Goal: Task Accomplishment & Management: Complete application form

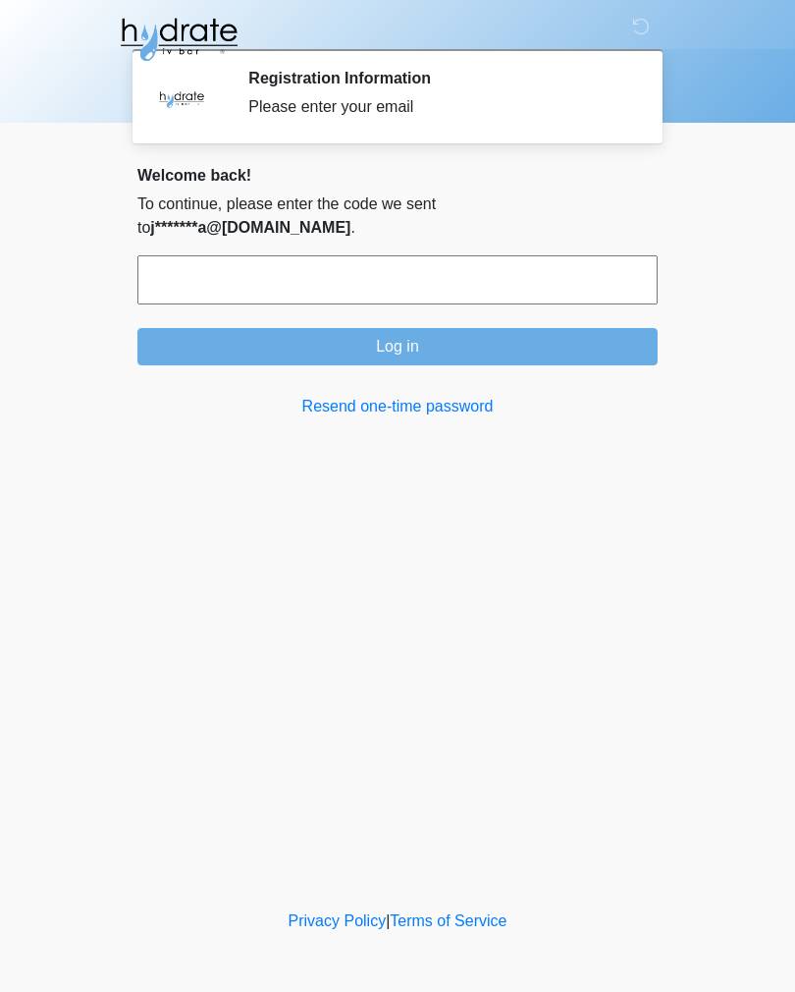
click at [438, 255] on input "text" at bounding box center [397, 279] width 520 height 49
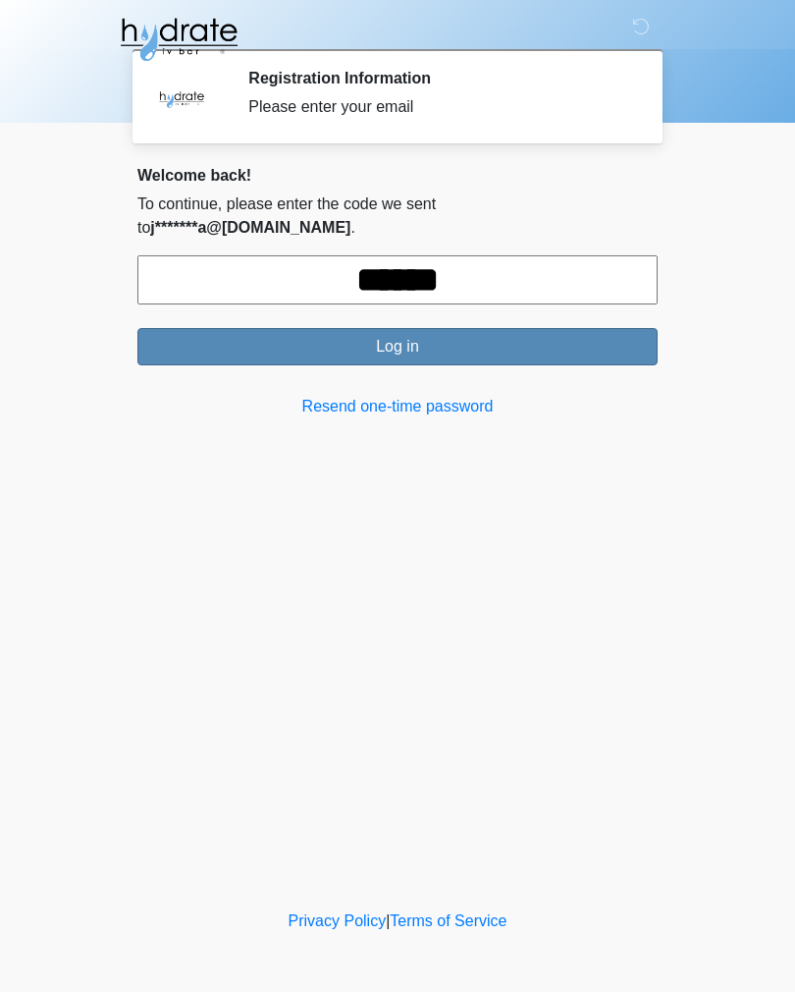
type input "******"
click at [430, 328] on button "Log in" at bounding box center [397, 346] width 520 height 37
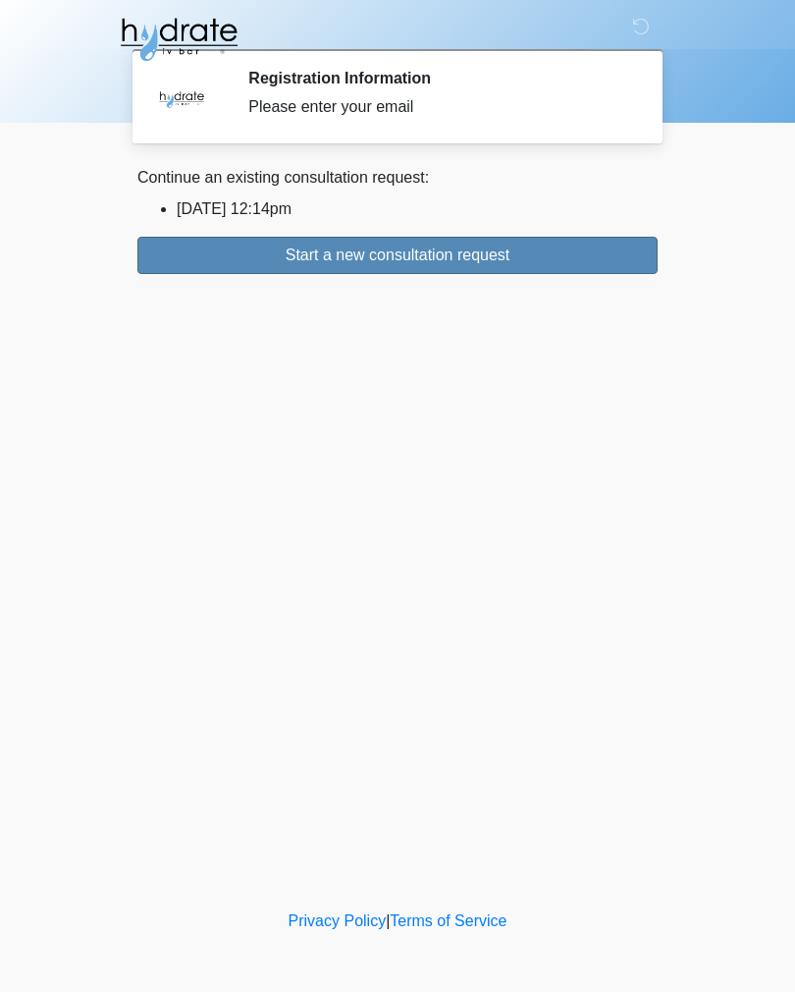
click at [479, 263] on button "Start a new consultation request" at bounding box center [397, 255] width 520 height 37
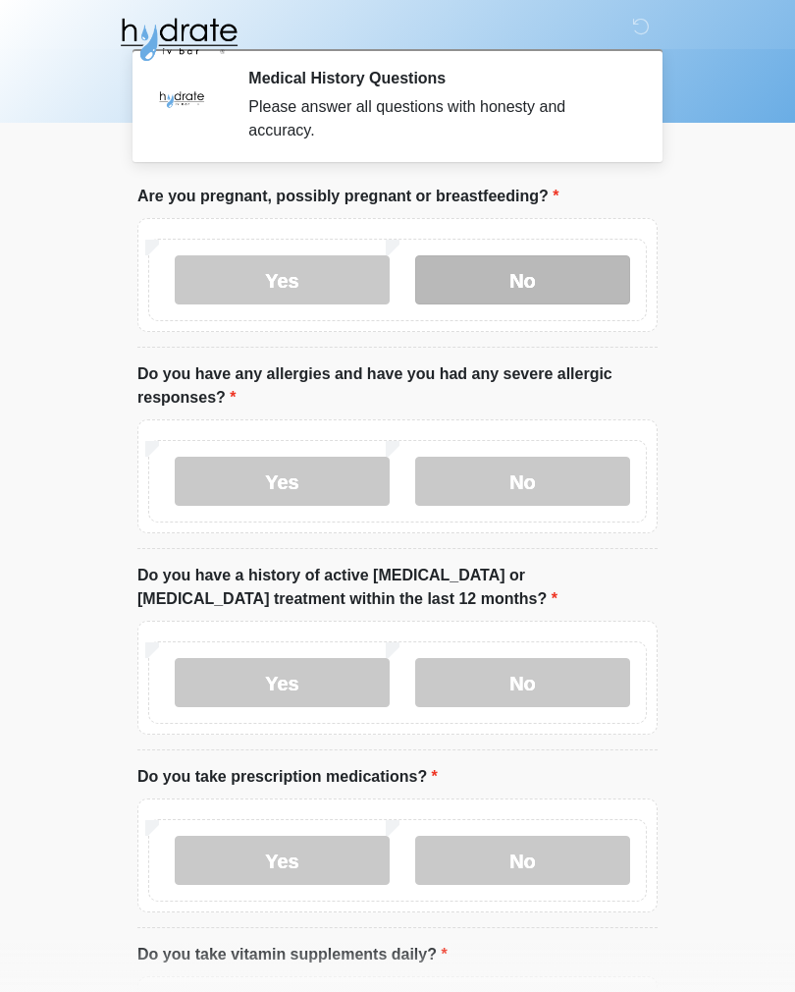
click at [560, 280] on label "No" at bounding box center [522, 279] width 215 height 49
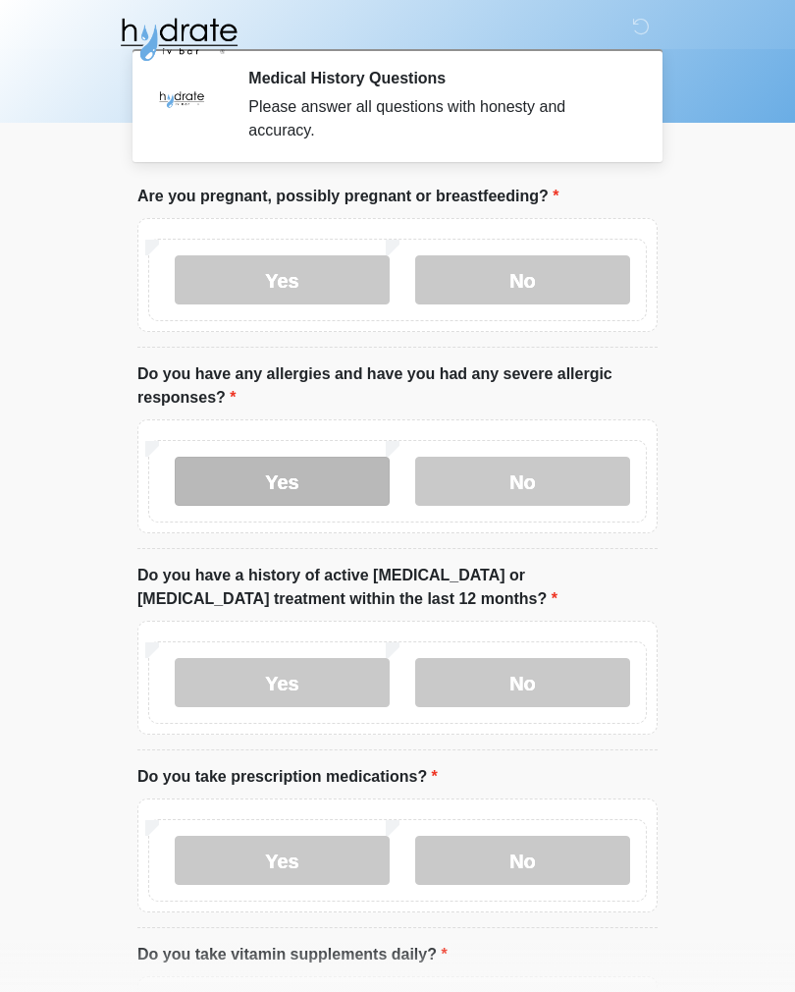
click at [298, 492] on label "Yes" at bounding box center [282, 481] width 215 height 49
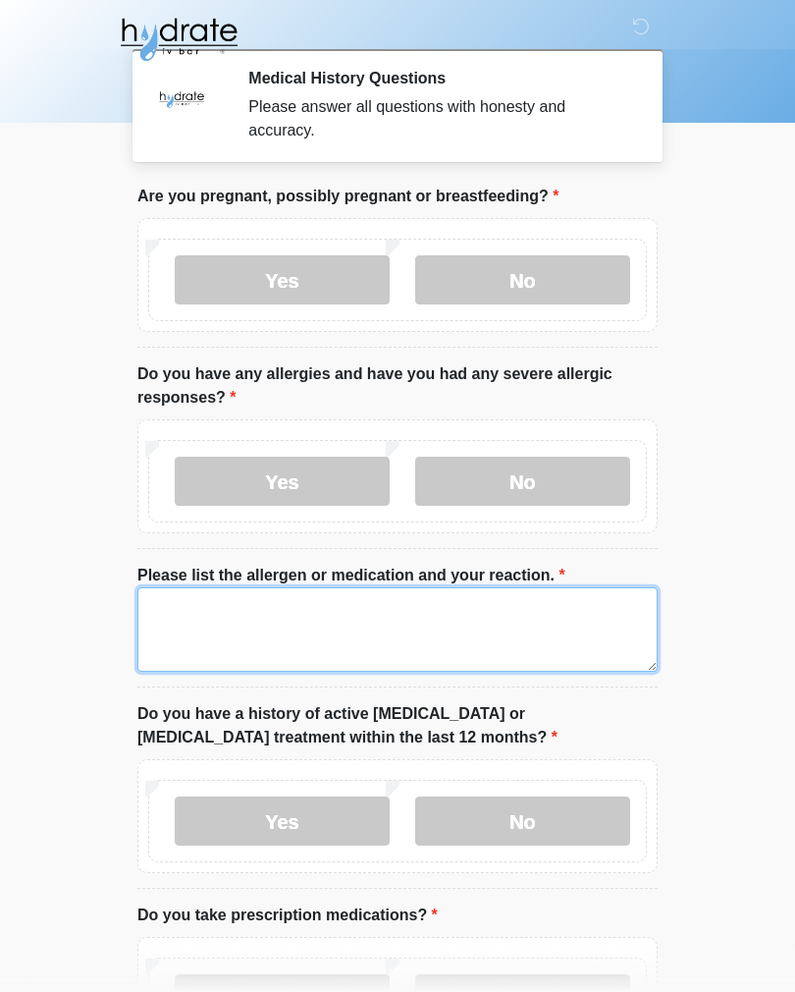
click at [328, 632] on textarea "Please list the allergen or medication and your reaction." at bounding box center [397, 629] width 520 height 84
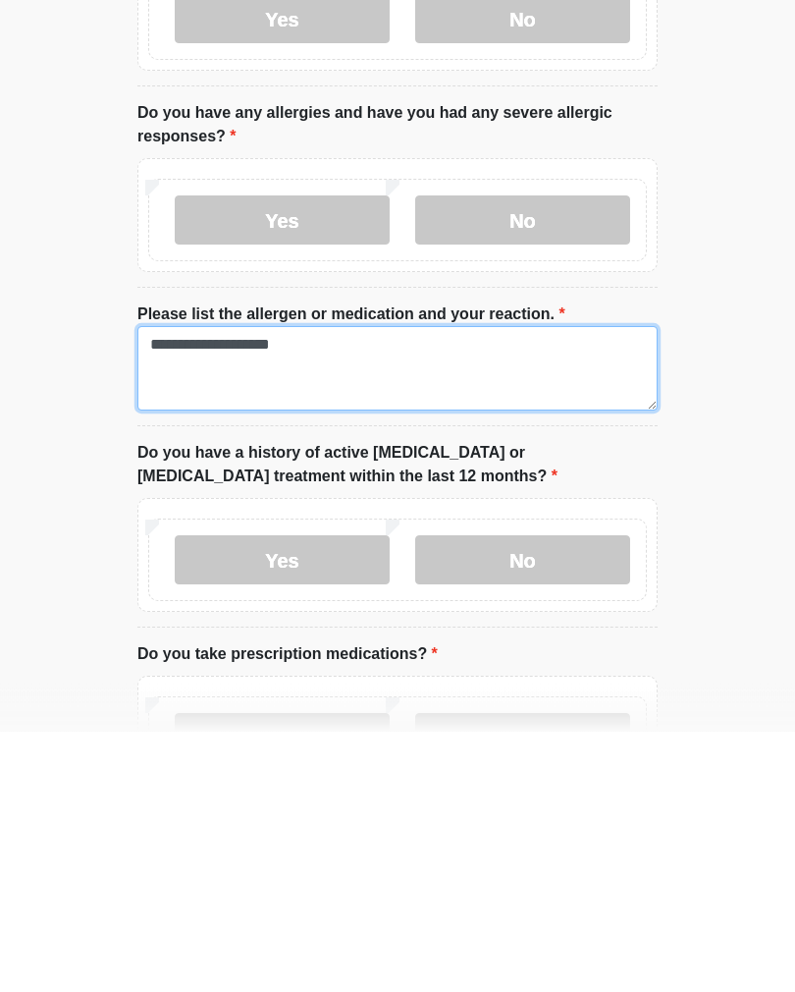
scroll to position [28, 0]
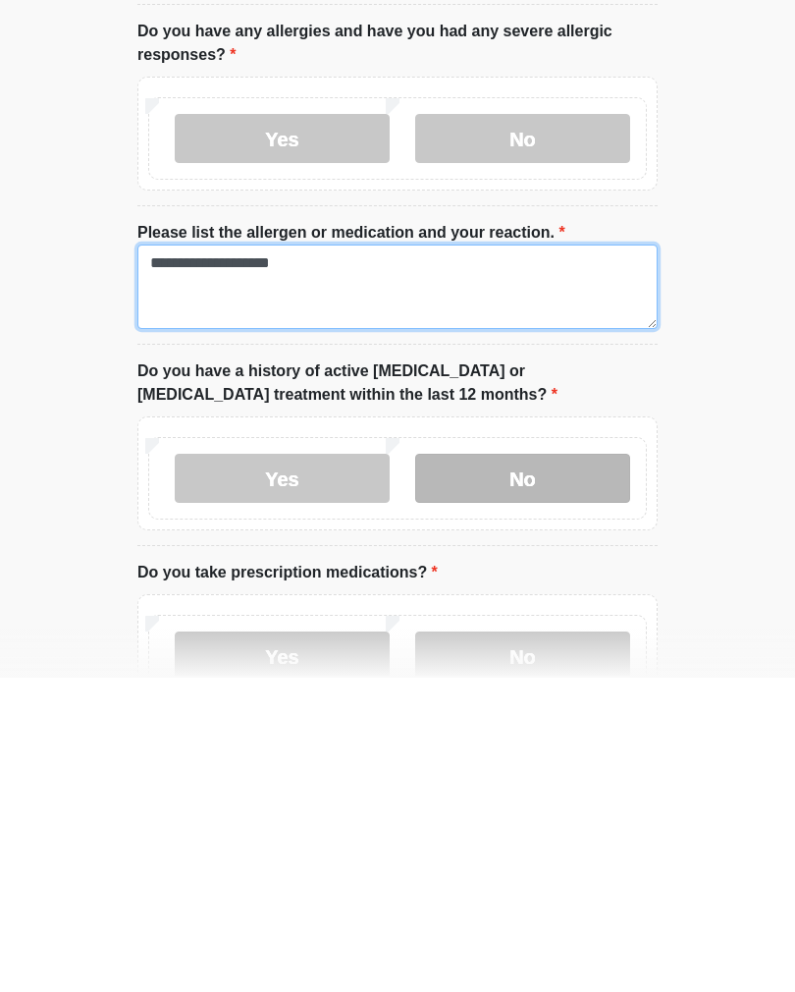
type textarea "**********"
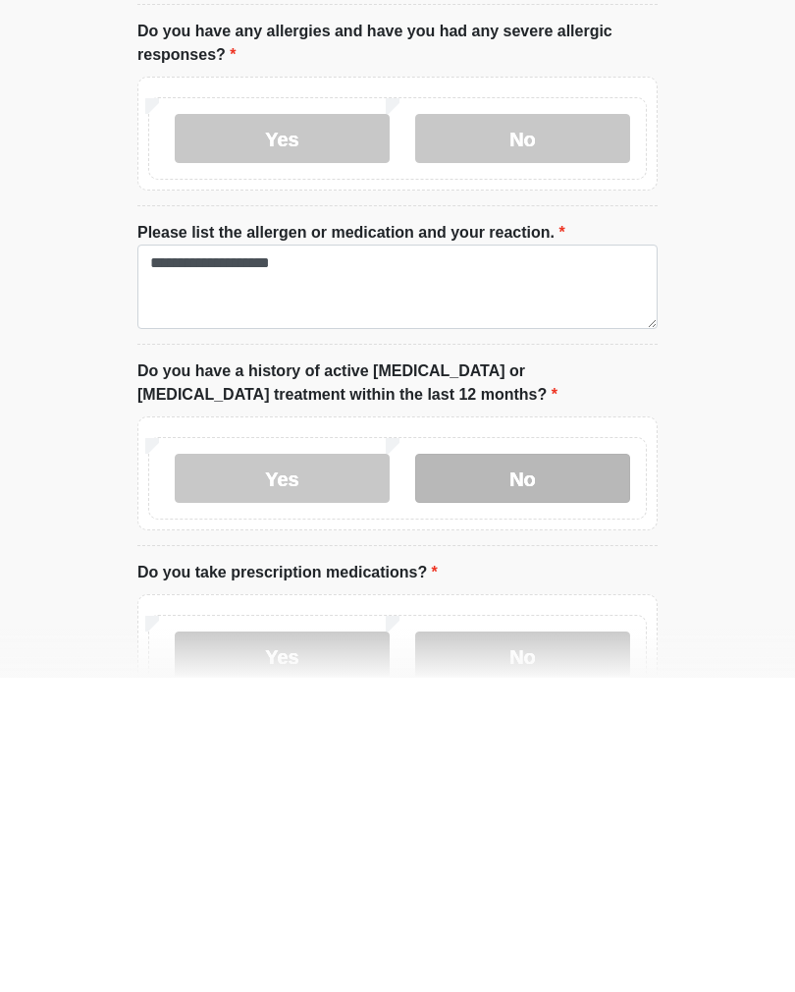
click at [561, 768] on label "No" at bounding box center [522, 792] width 215 height 49
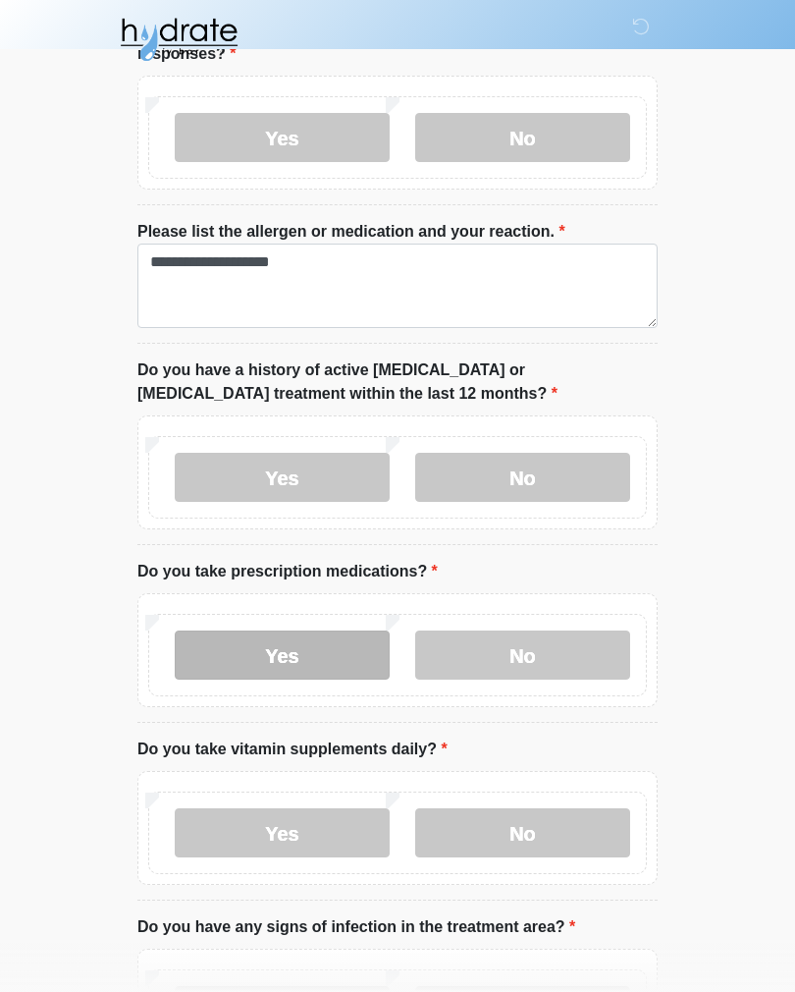
click at [316, 650] on label "Yes" at bounding box center [282, 654] width 215 height 49
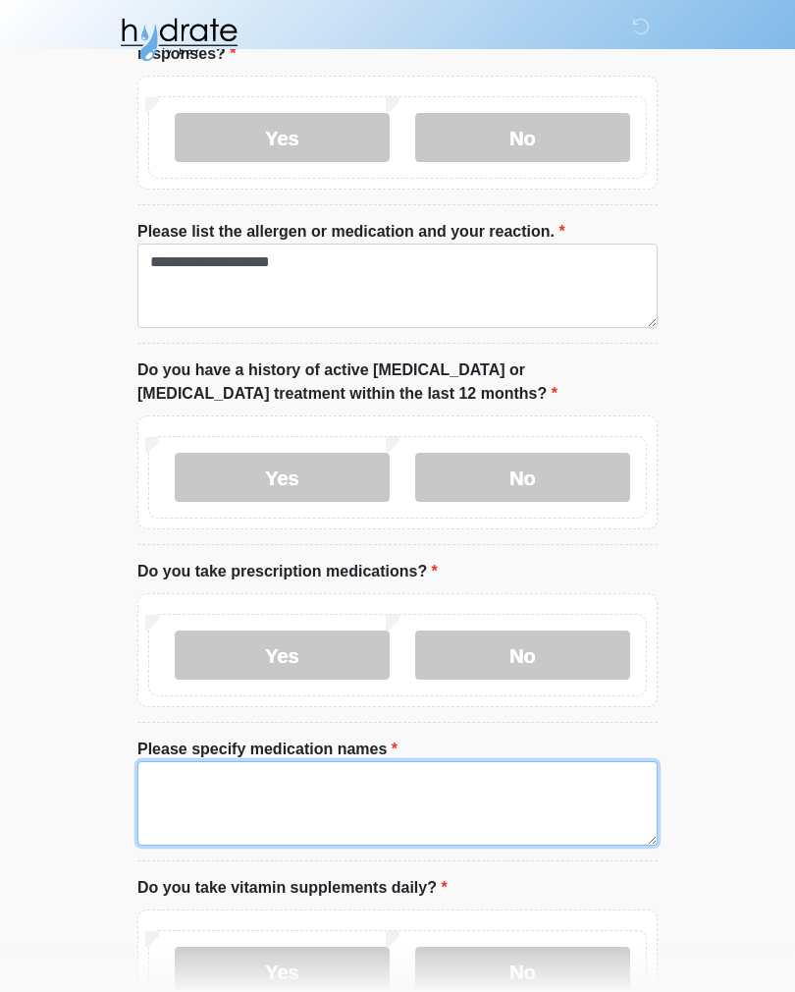
click at [339, 797] on textarea "Please specify medication names" at bounding box center [397, 803] width 520 height 84
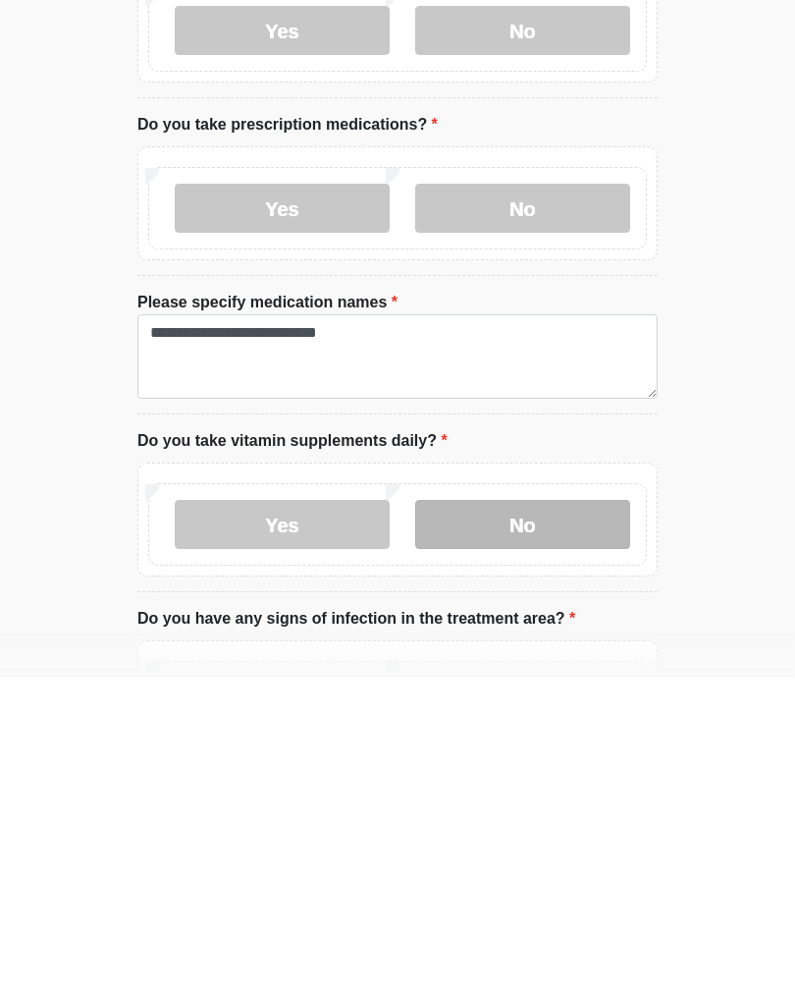
click at [561, 814] on label "No" at bounding box center [522, 838] width 215 height 49
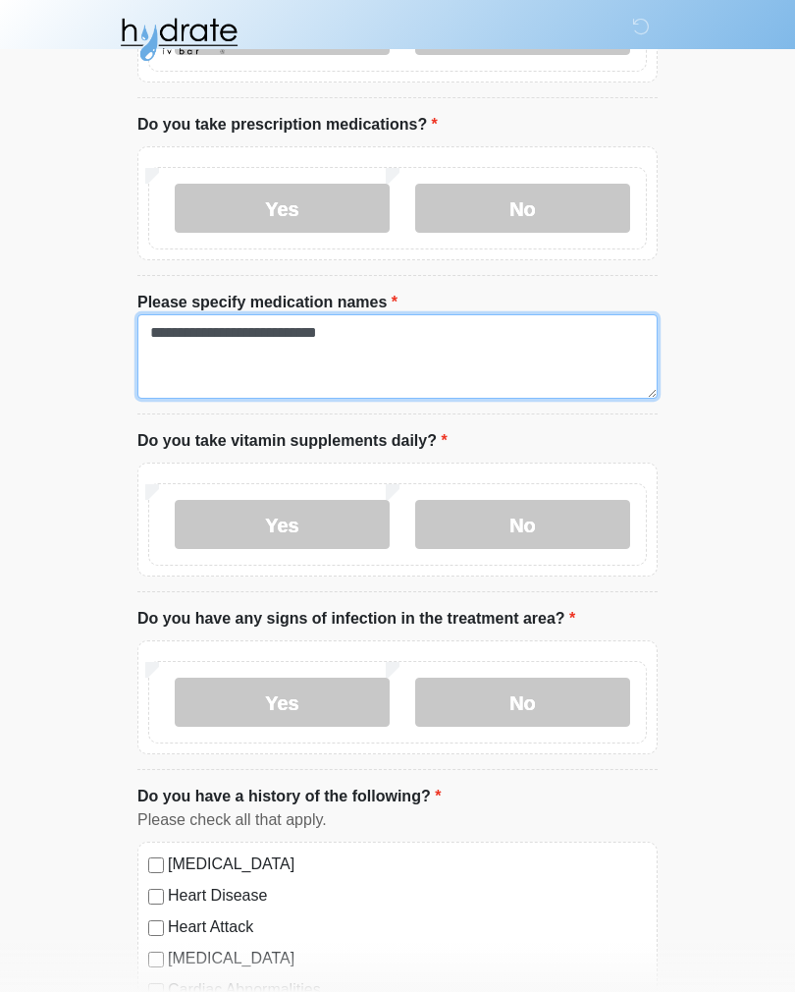
click at [229, 332] on textarea "**********" at bounding box center [397, 356] width 520 height 84
click at [485, 330] on textarea "**********" at bounding box center [397, 356] width 520 height 84
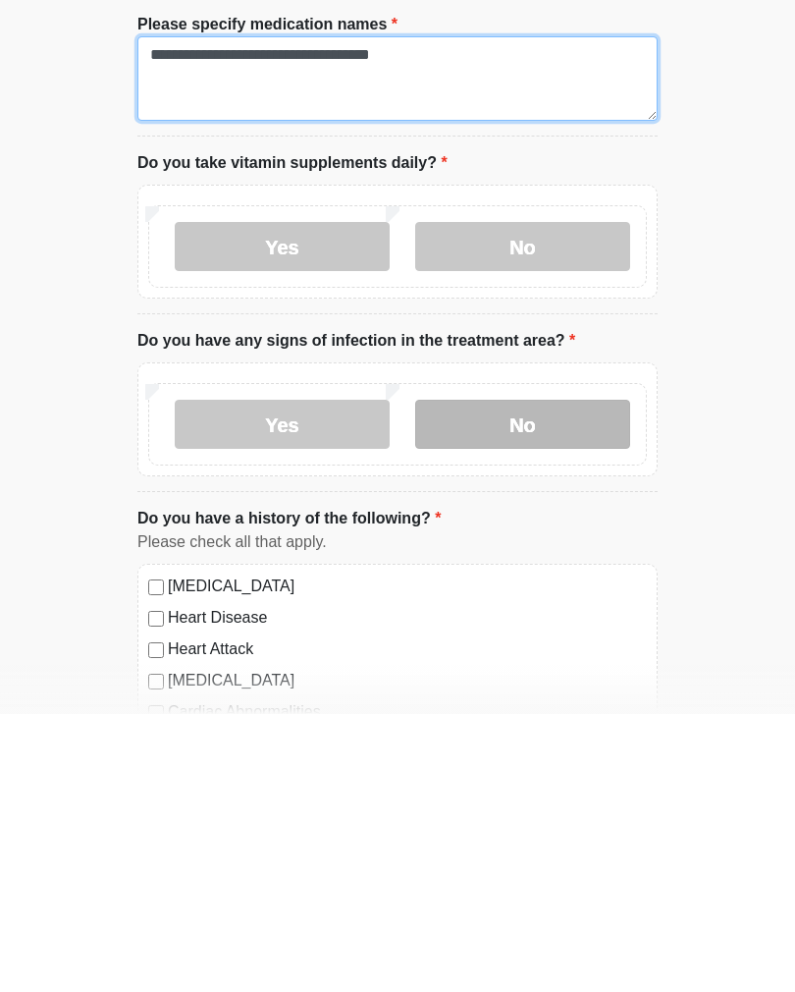
type textarea "**********"
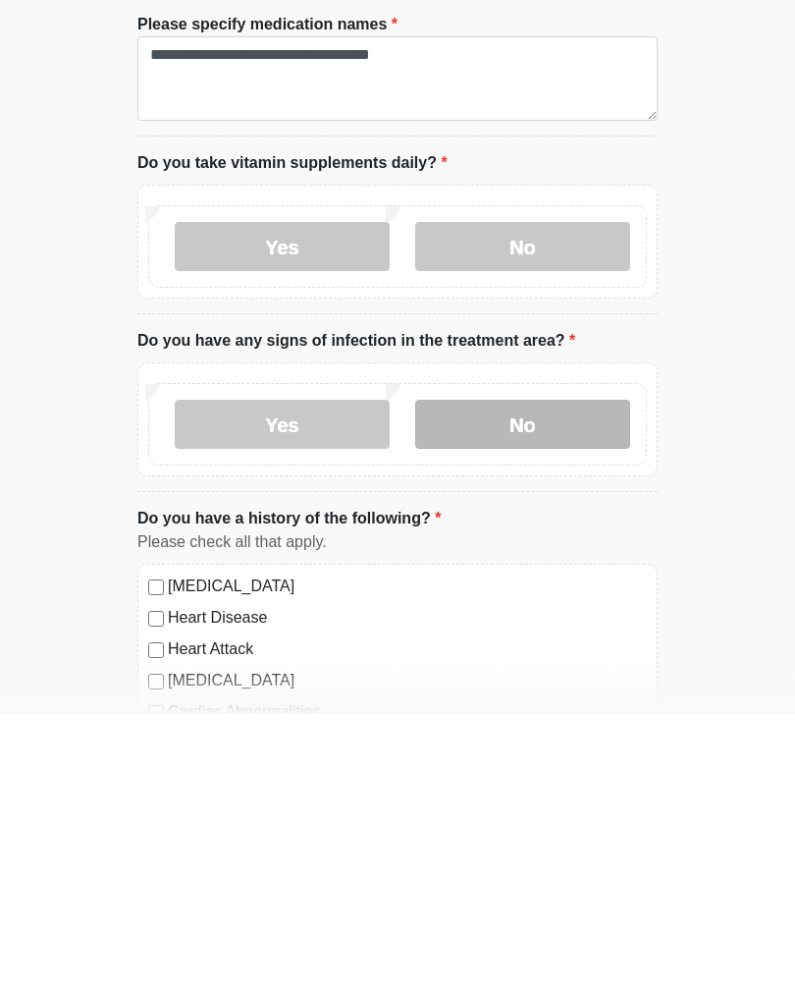
click at [557, 678] on label "No" at bounding box center [522, 702] width 215 height 49
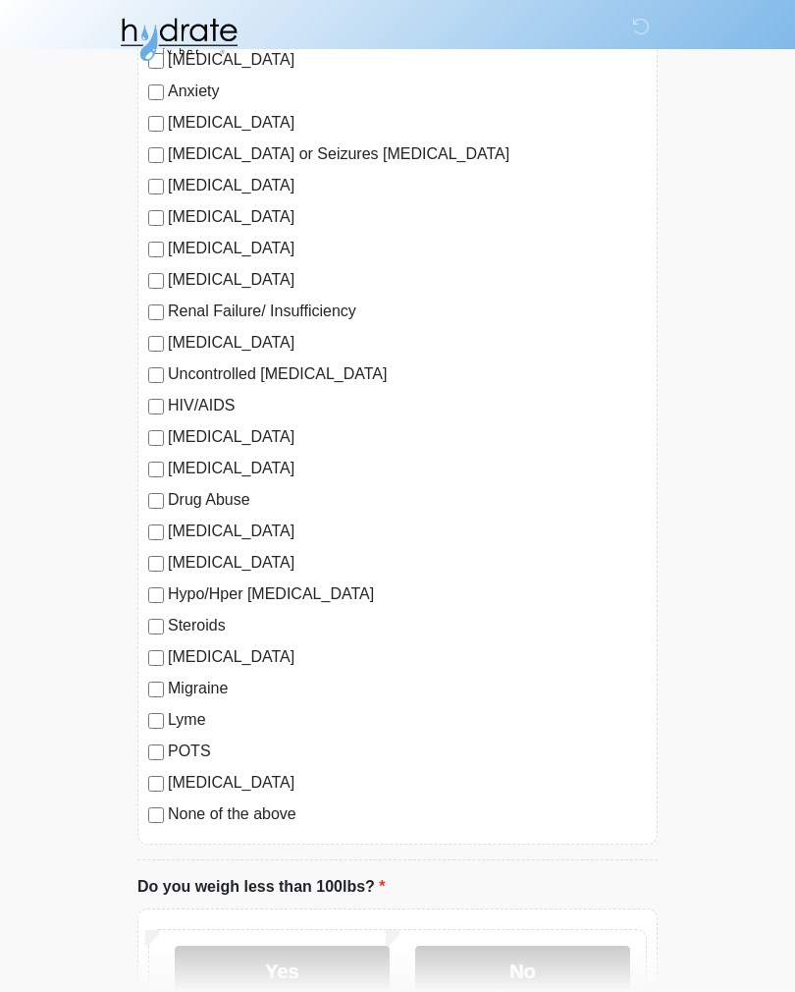
scroll to position [1886, 0]
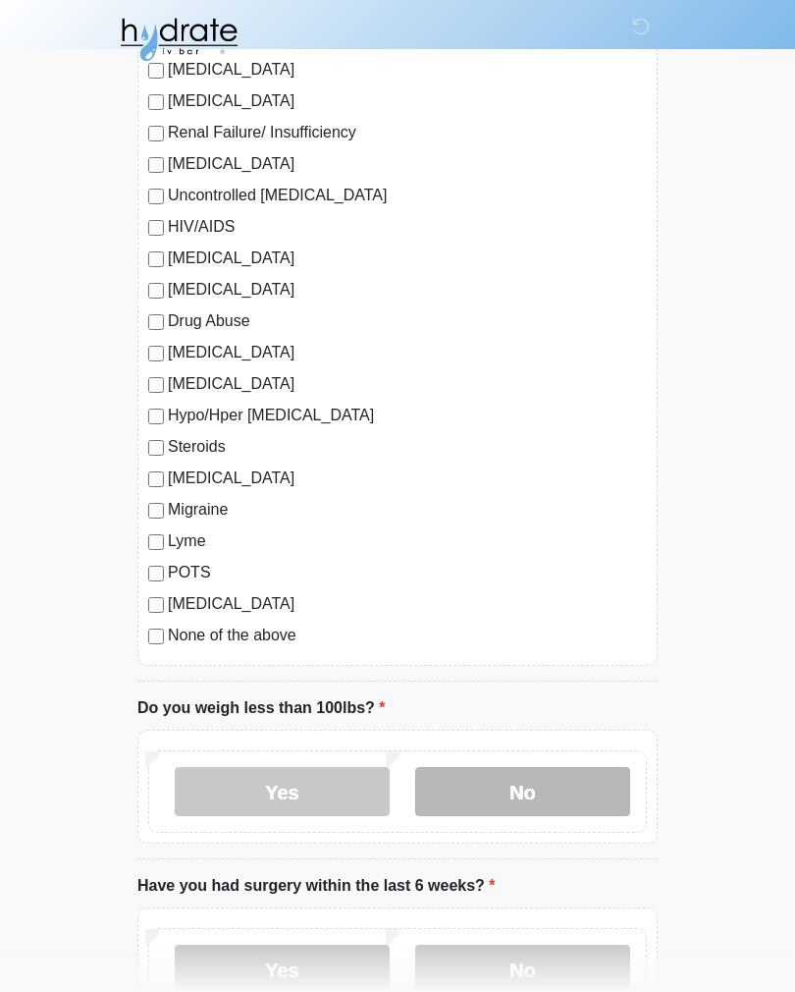
click at [551, 783] on label "No" at bounding box center [522, 791] width 215 height 49
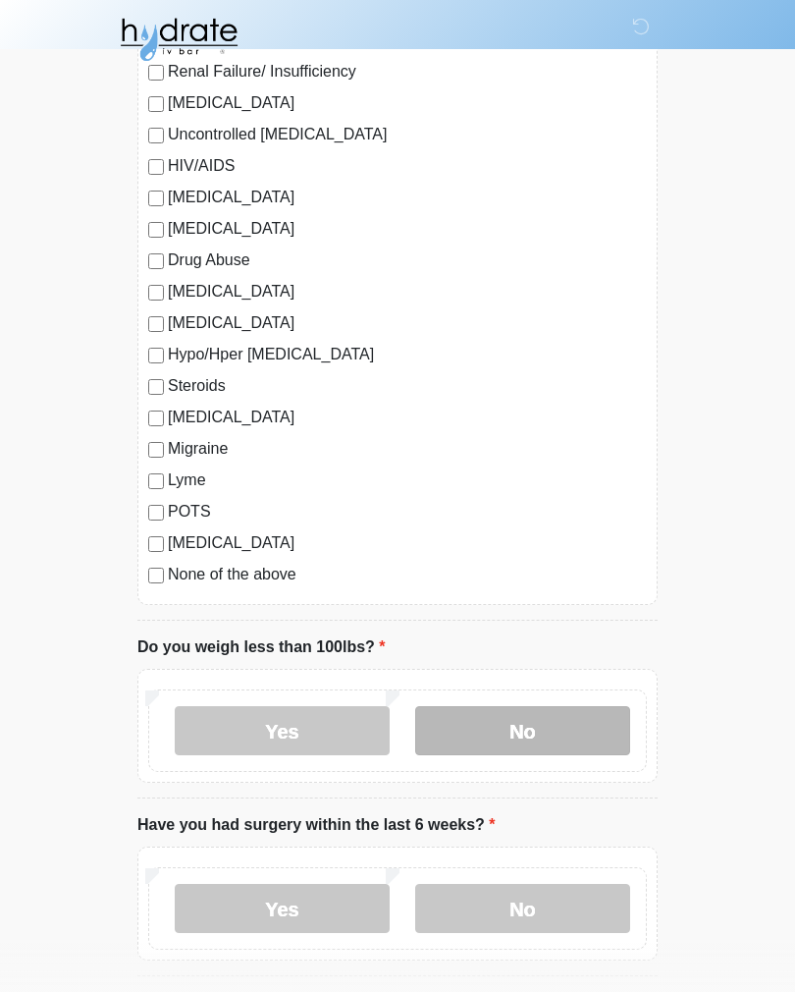
scroll to position [2194, 0]
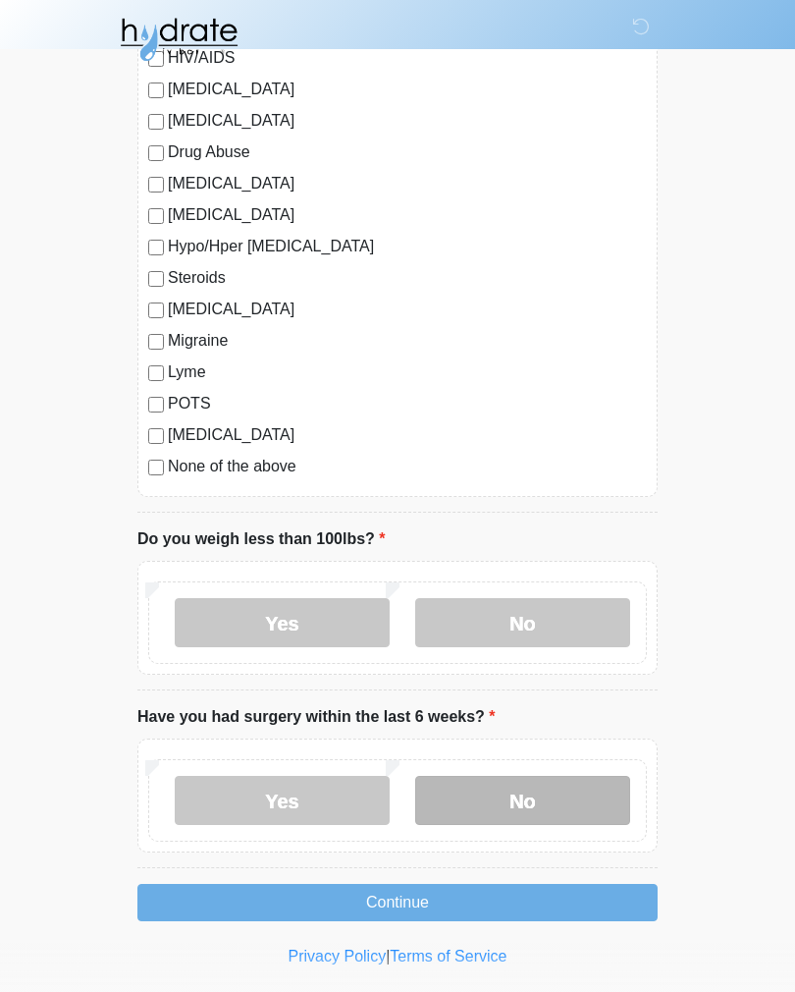
click at [542, 793] on label "No" at bounding box center [522, 800] width 215 height 49
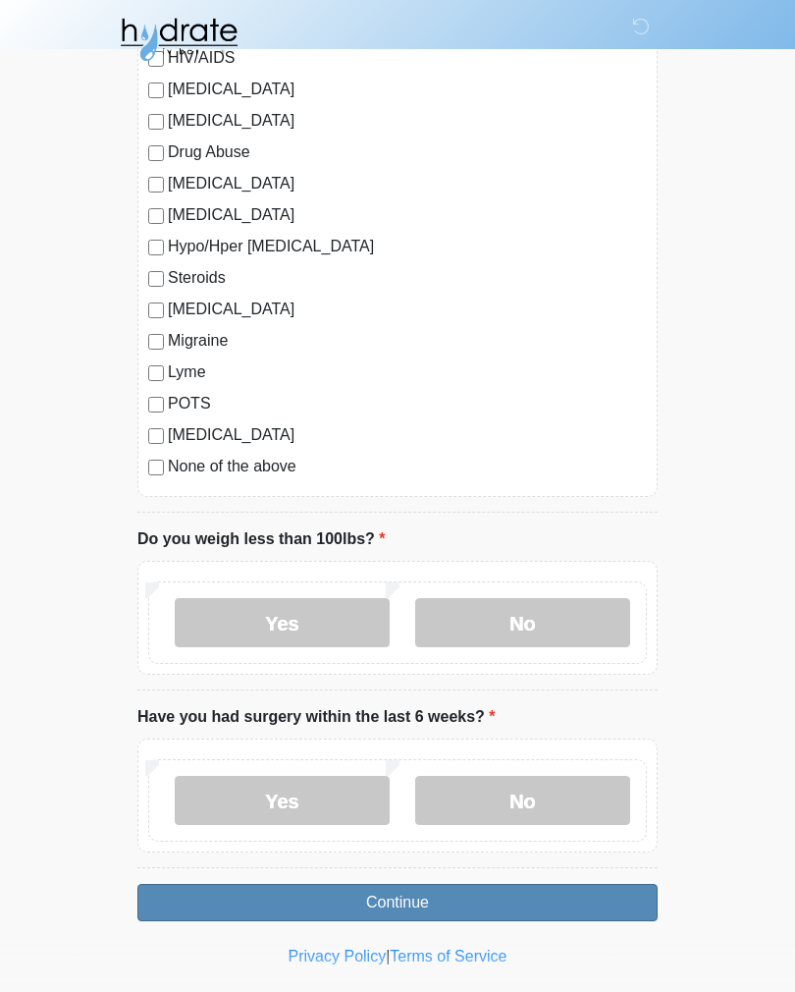
click at [464, 896] on button "Continue" at bounding box center [397, 902] width 520 height 37
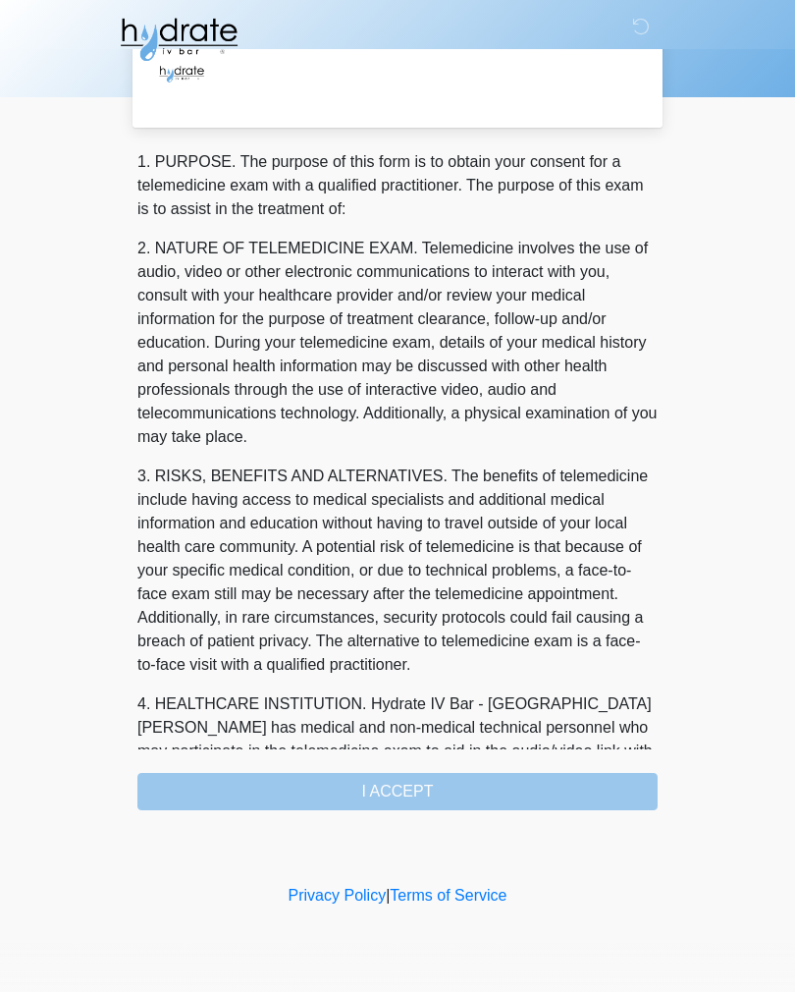
scroll to position [0, 0]
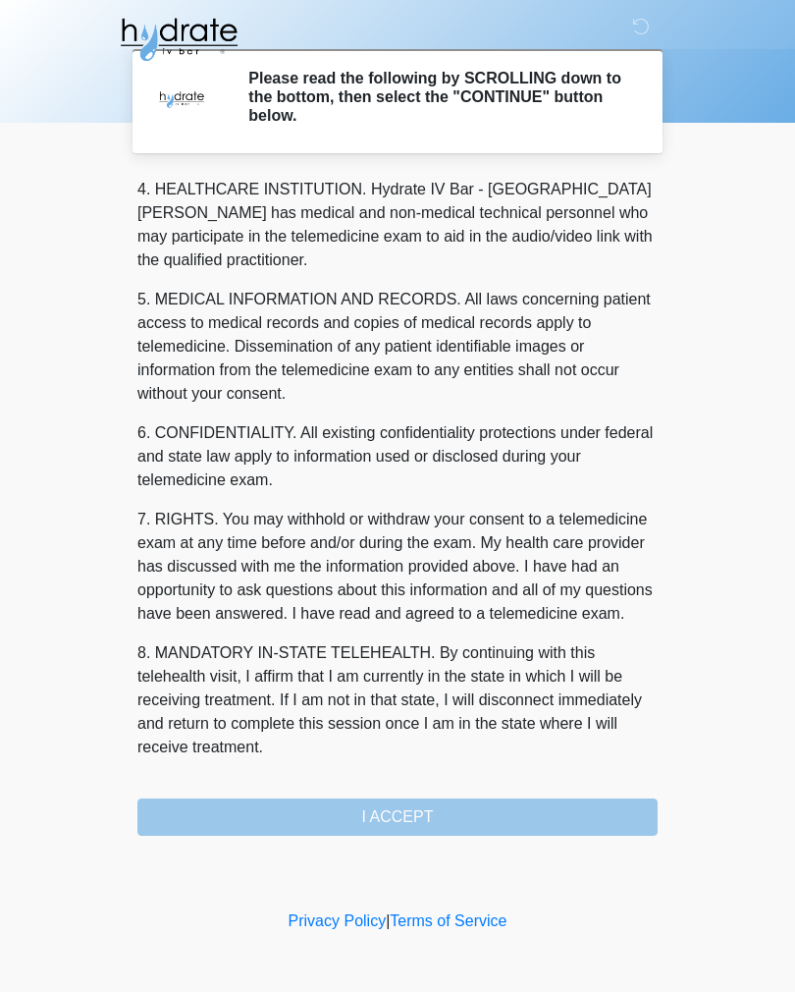
click at [425, 809] on div "1. PURPOSE. The purpose of this form is to obtain your consent for a telemedici…" at bounding box center [397, 506] width 520 height 660
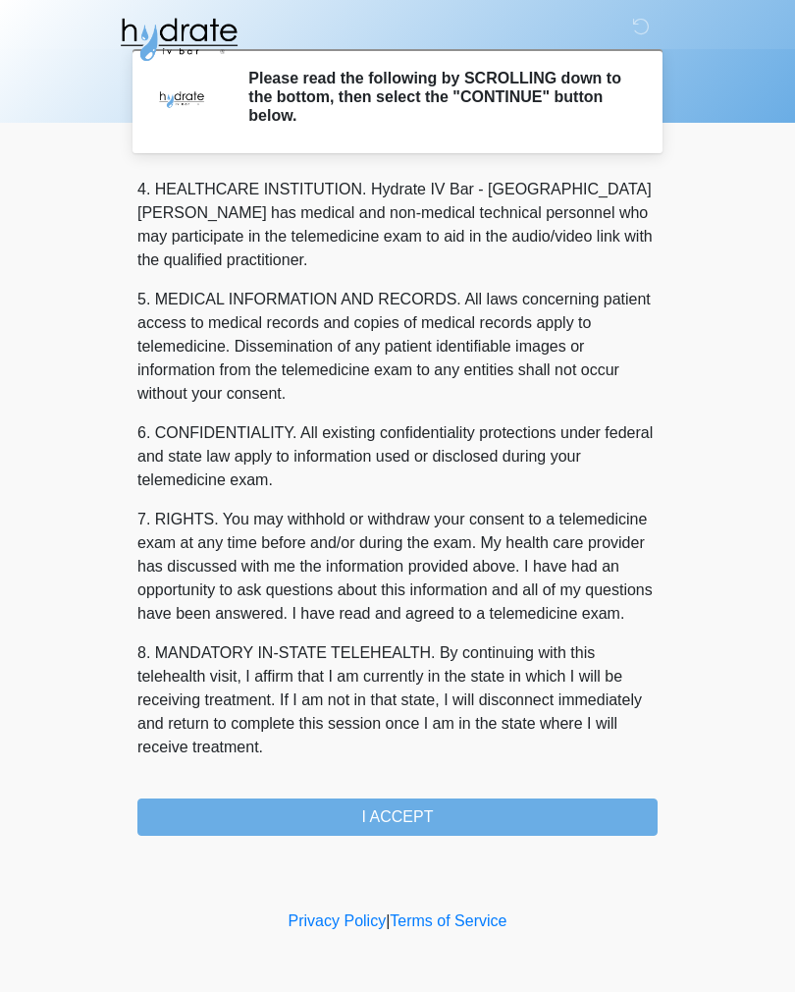
scroll to position [564, 0]
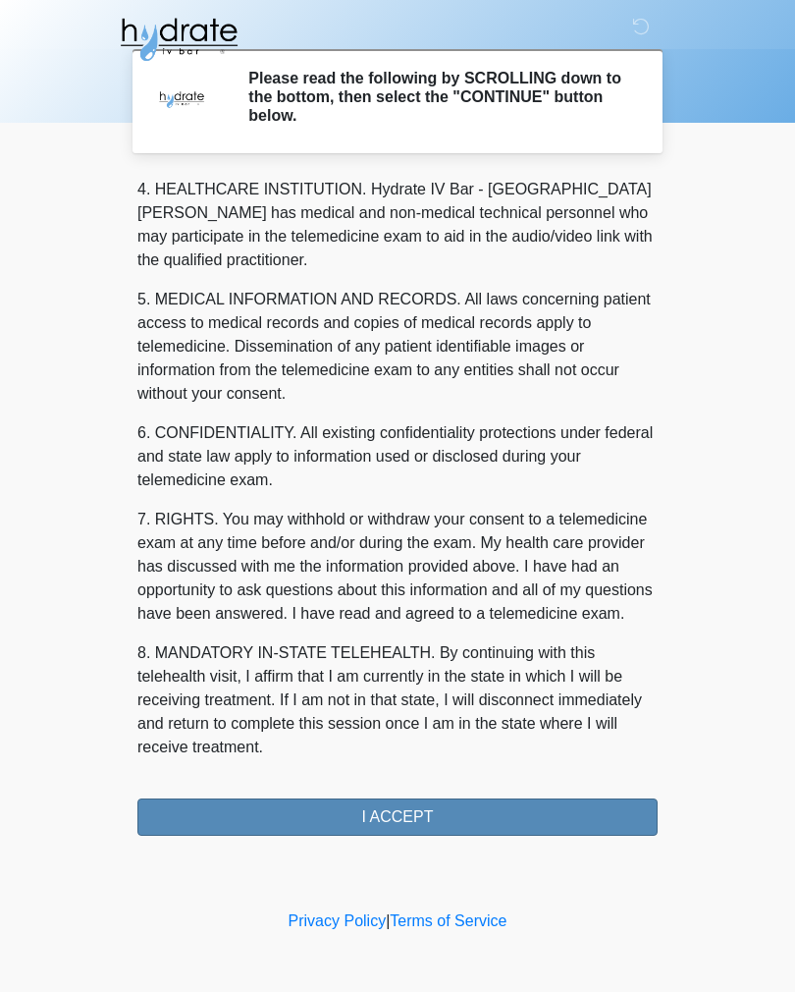
click at [422, 803] on button "I ACCEPT" at bounding box center [397, 816] width 520 height 37
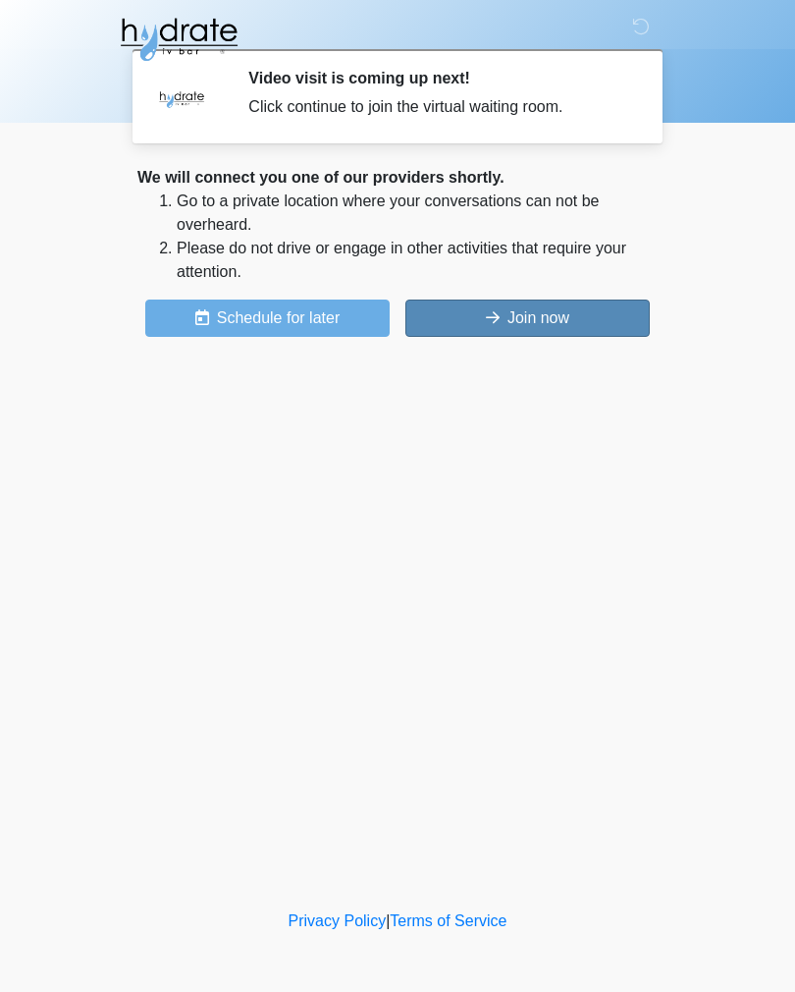
click at [573, 322] on button "Join now" at bounding box center [528, 318] width 245 height 37
click at [541, 315] on button "Join now" at bounding box center [528, 318] width 245 height 37
